Goal: Information Seeking & Learning: Learn about a topic

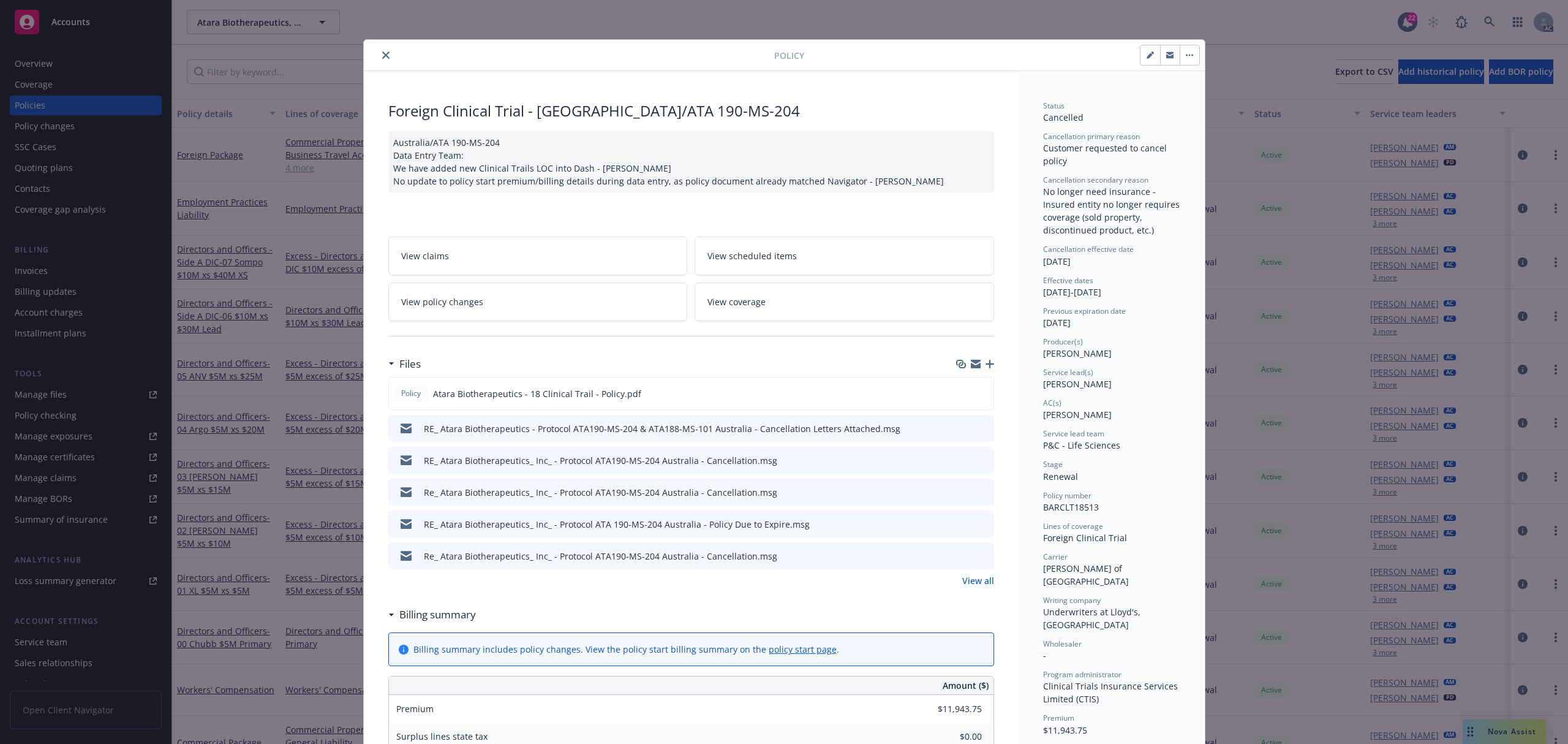
scroll to position [327, 0]
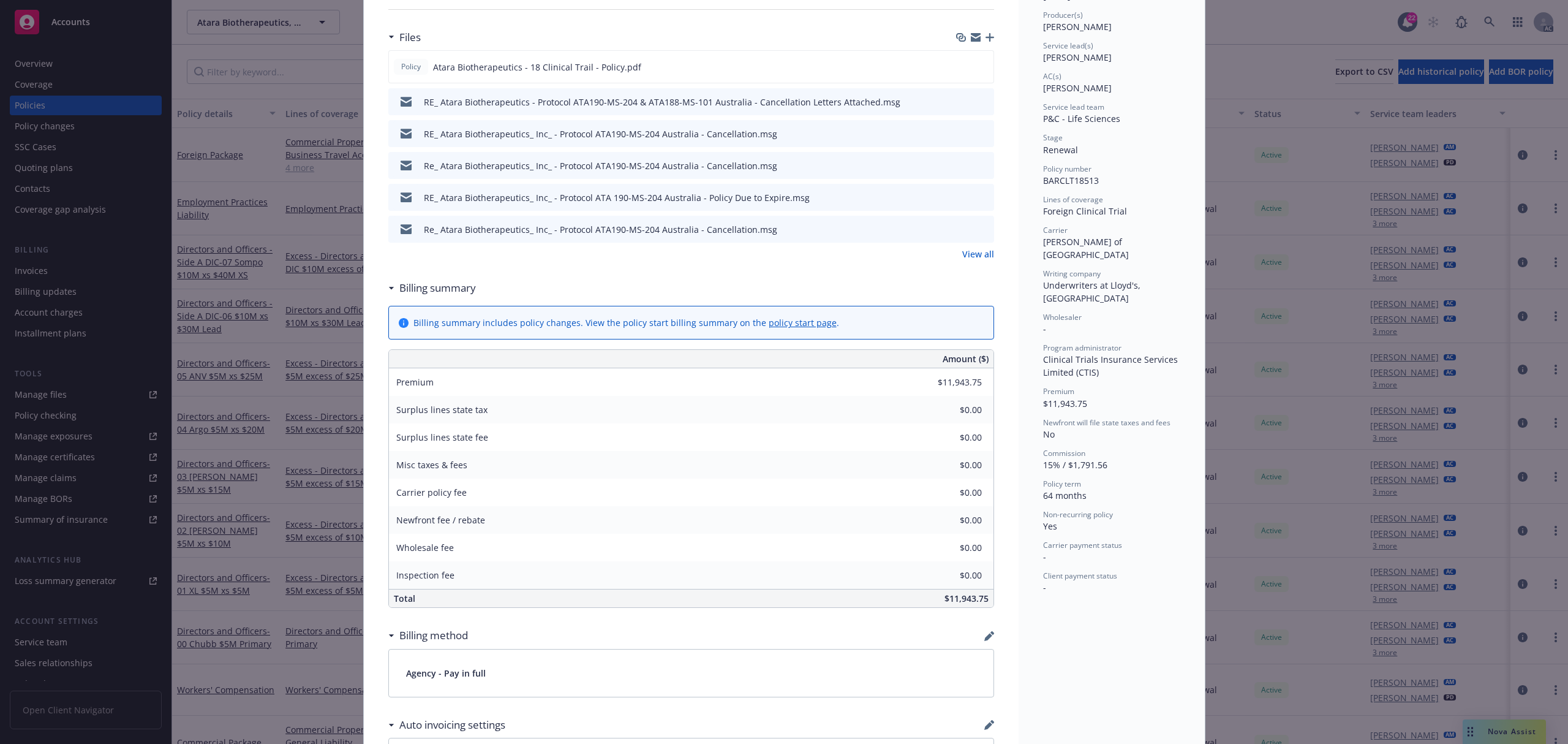
click at [228, 42] on div "Policy Foreign Clinical Trial - [GEOGRAPHIC_DATA]/ATA 190-MS-204 [GEOGRAPHIC_DA…" at bounding box center [784, 372] width 1568 height 744
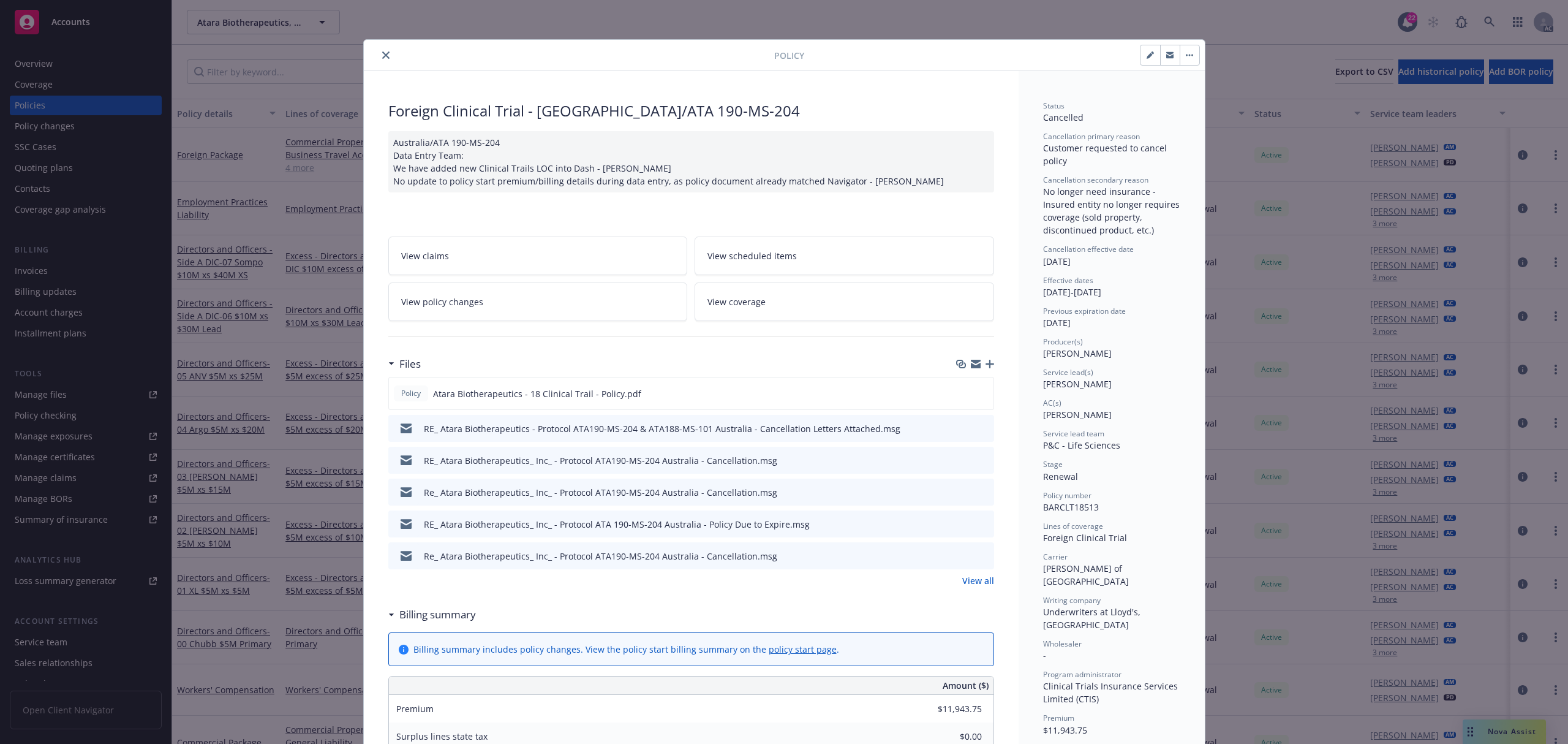
click at [382, 52] on icon "close" at bounding box center [386, 55] width 7 height 7
